Goal: Transaction & Acquisition: Purchase product/service

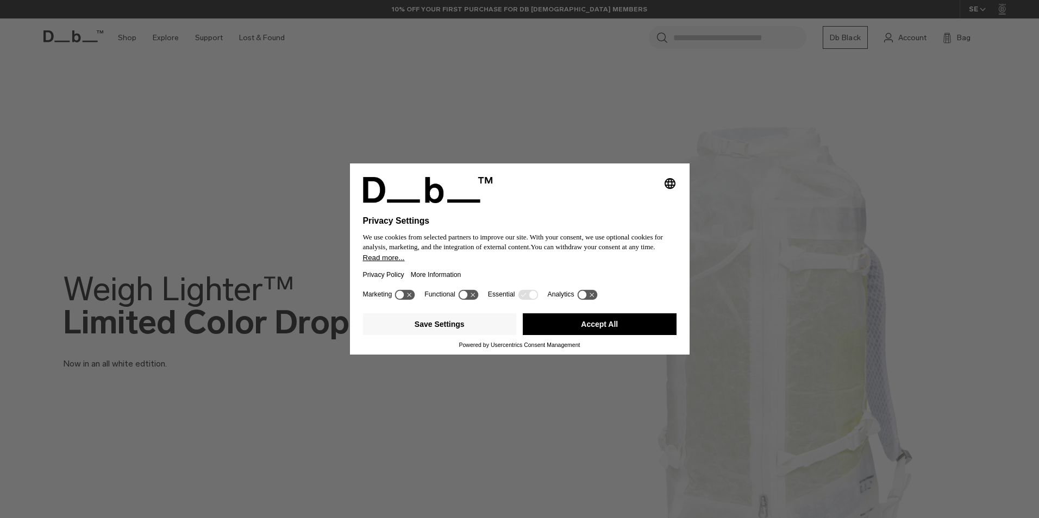
click at [608, 329] on button "Accept All" at bounding box center [600, 324] width 154 height 22
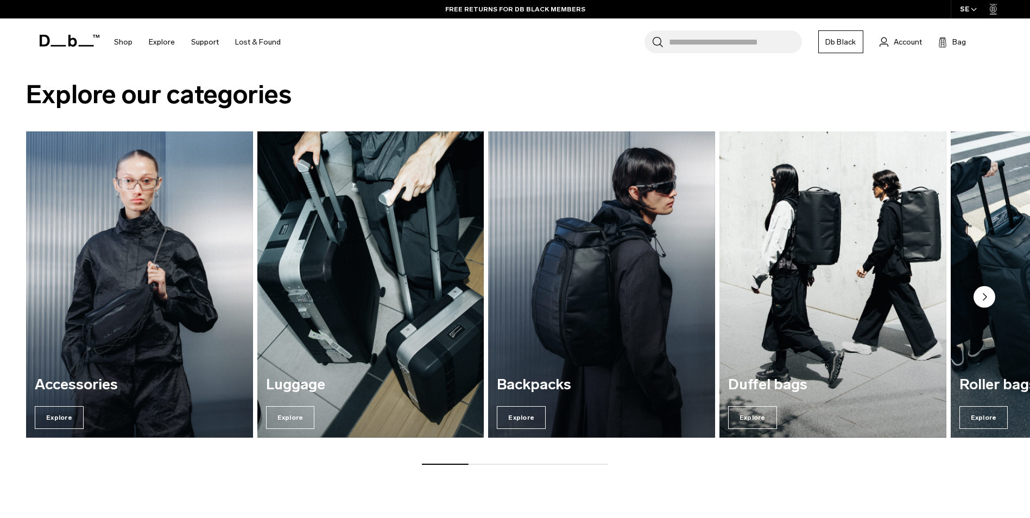
scroll to position [978, 0]
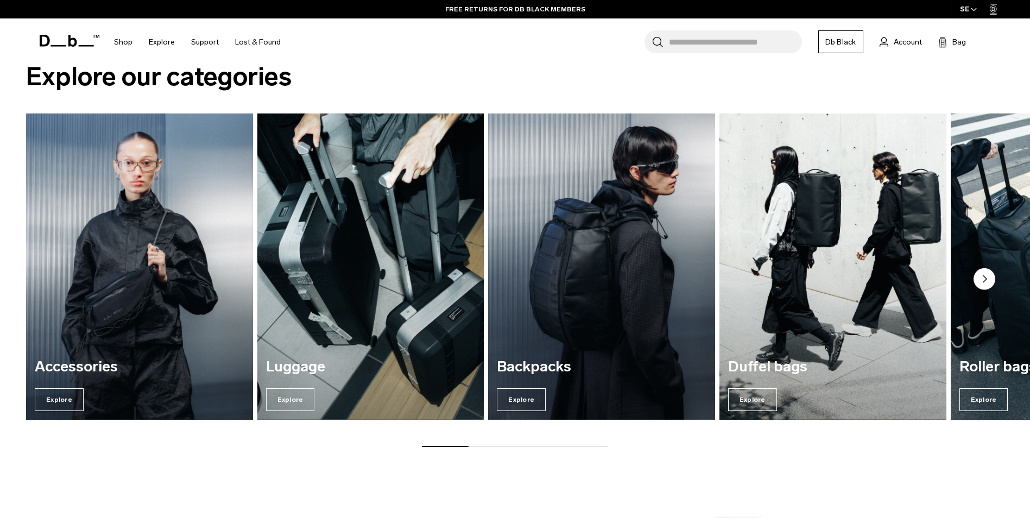
click at [582, 322] on img "3 / 7" at bounding box center [602, 267] width 234 height 316
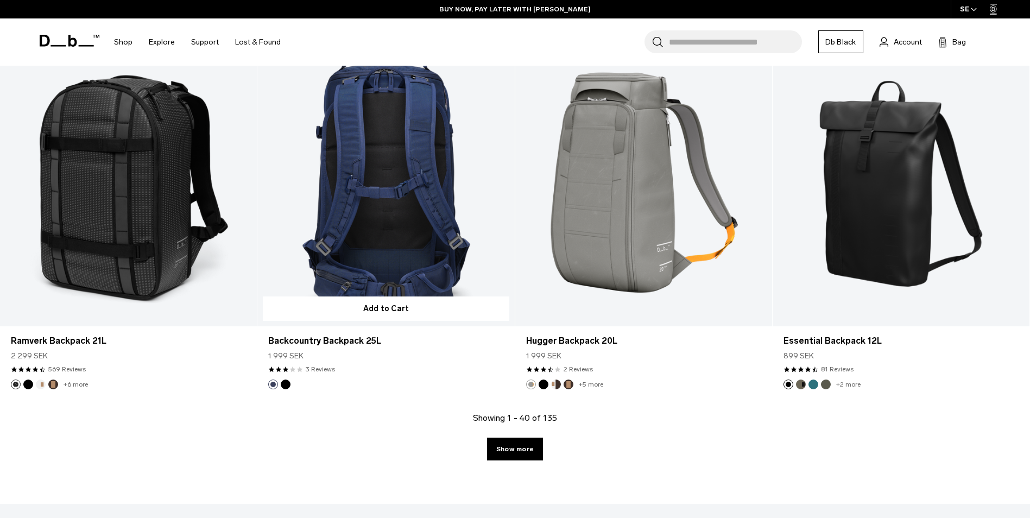
scroll to position [3639, 0]
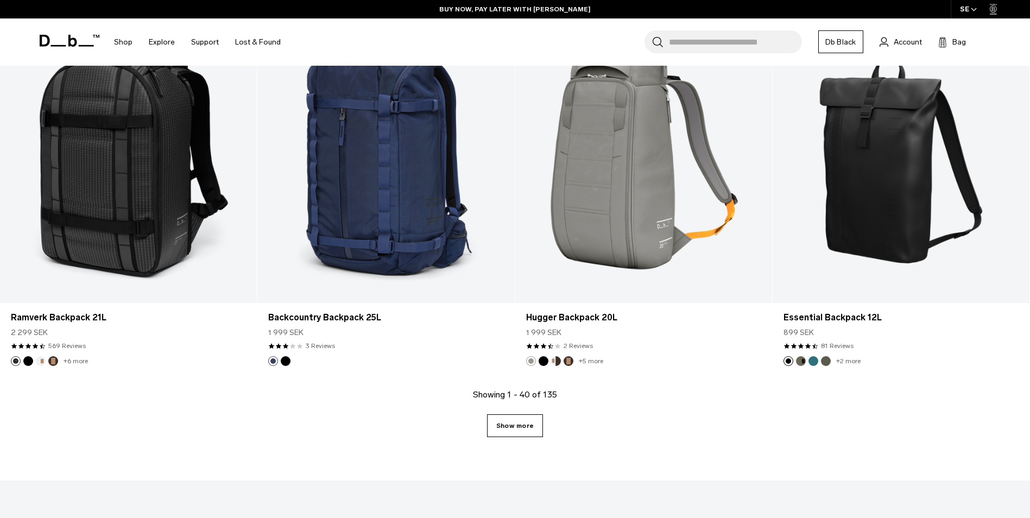
click at [519, 430] on link "Show more" at bounding box center [515, 425] width 56 height 23
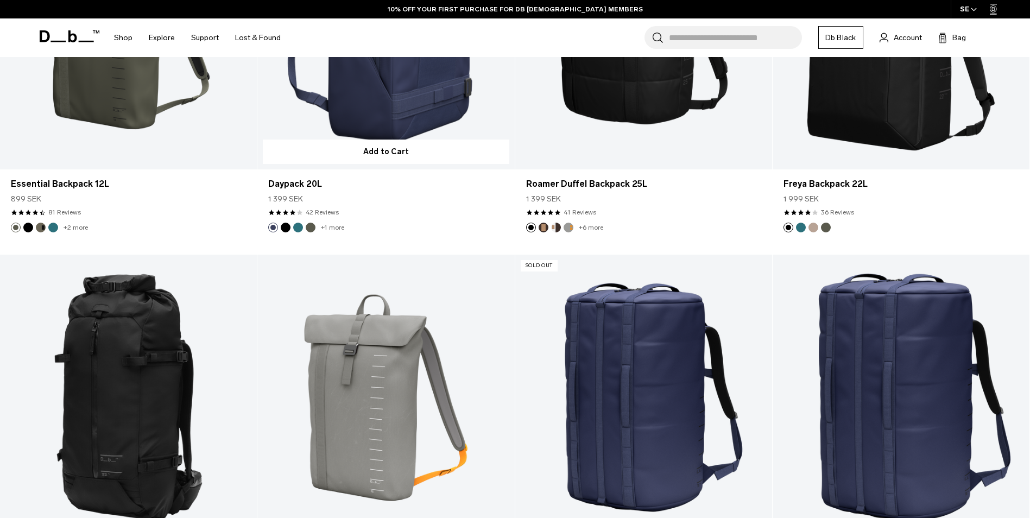
scroll to position [3756, 0]
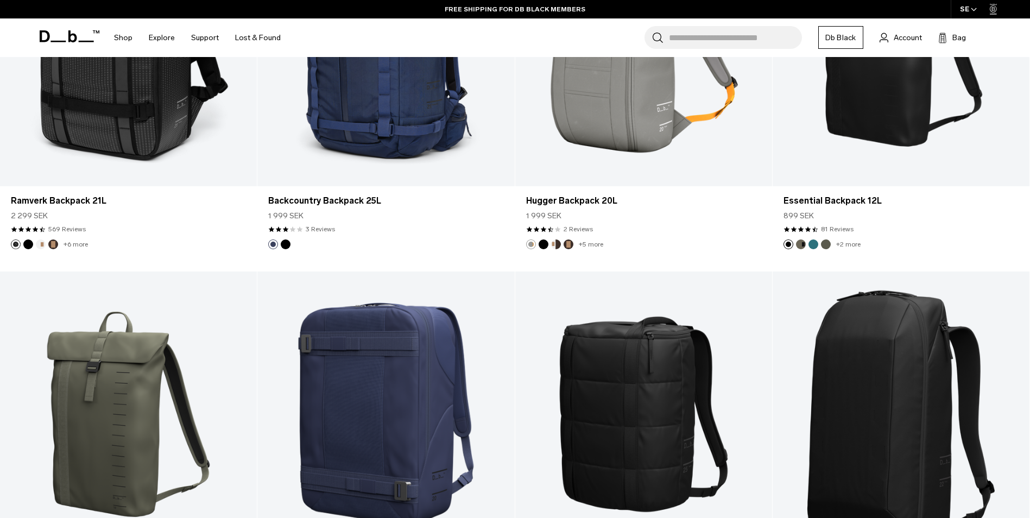
scroll to position [3639, 0]
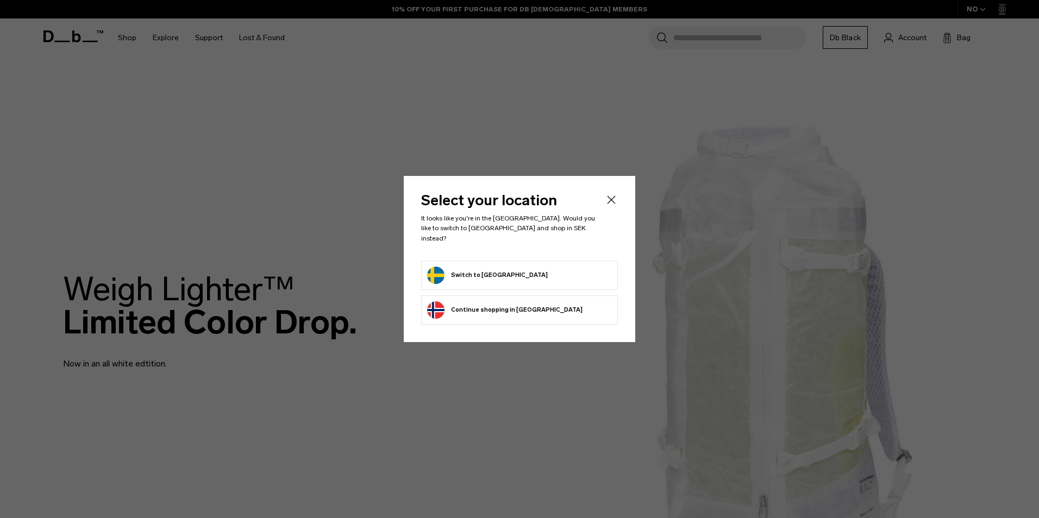
click at [483, 268] on button "Switch to [GEOGRAPHIC_DATA]" at bounding box center [487, 275] width 121 height 17
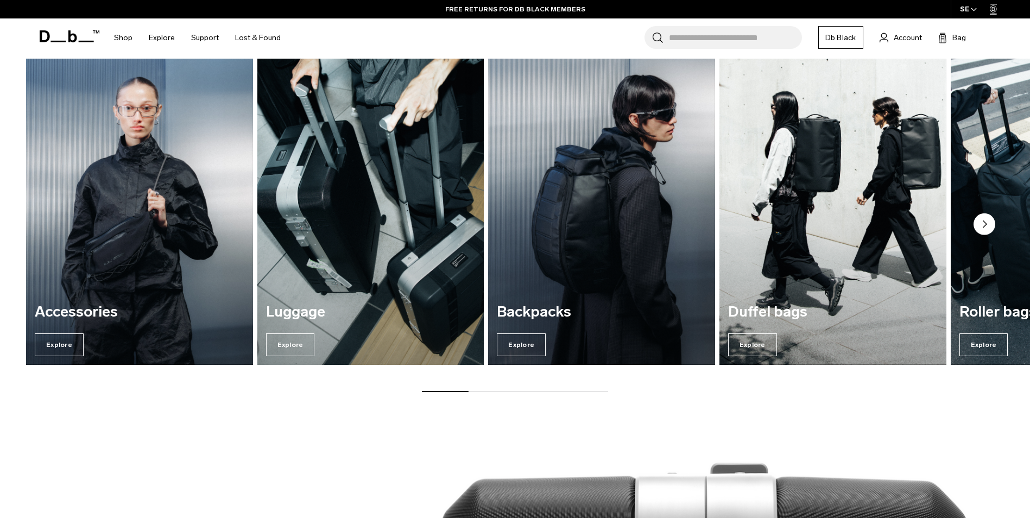
scroll to position [1032, 0]
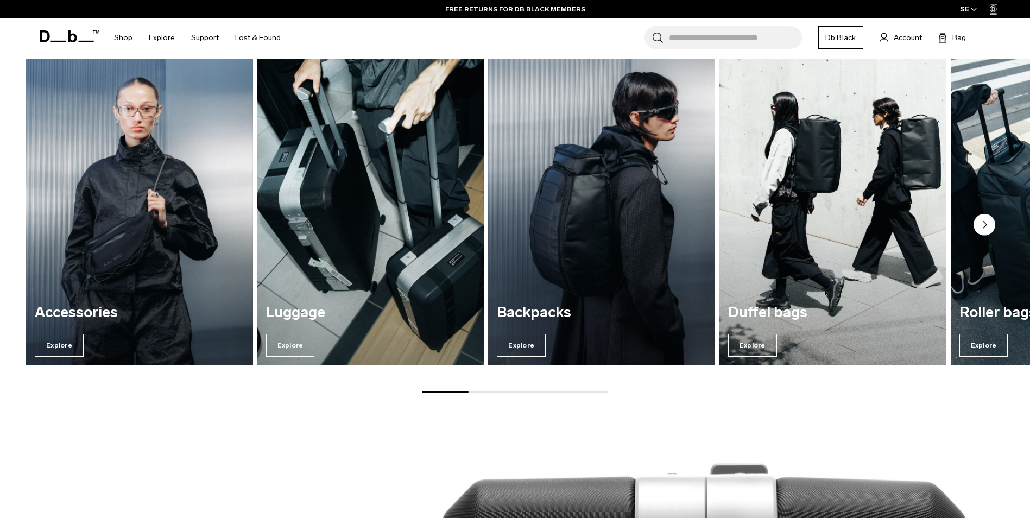
click at [559, 243] on img "3 / 7" at bounding box center [602, 212] width 234 height 316
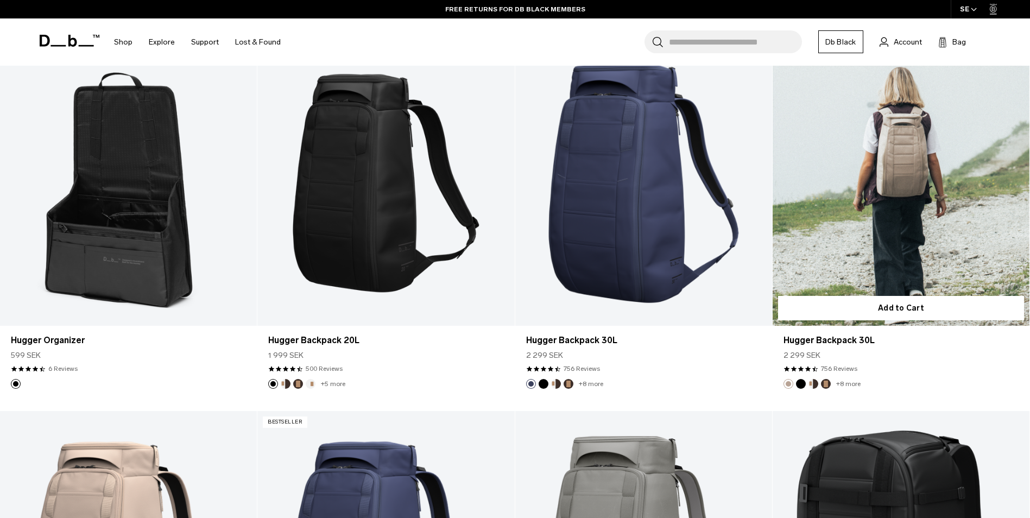
scroll to position [652, 0]
